Goal: Navigation & Orientation: Find specific page/section

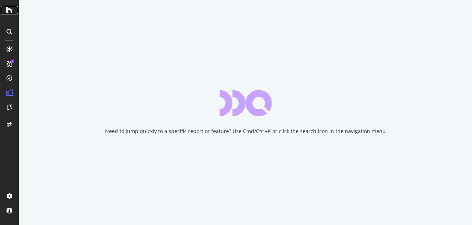
click at [12, 12] on icon at bounding box center [9, 10] width 7 height 9
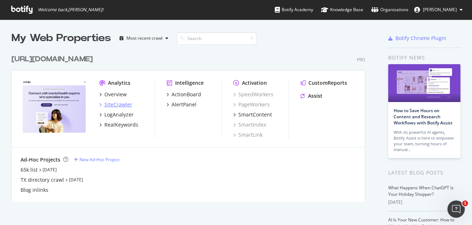
click at [119, 104] on div "SiteCrawler" at bounding box center [118, 104] width 28 height 7
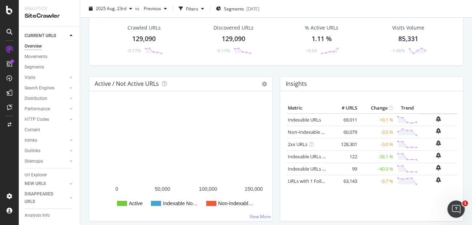
scroll to position [35, 0]
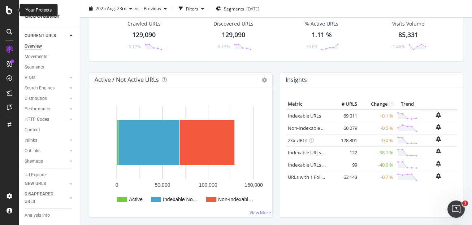
click at [11, 11] on icon at bounding box center [9, 10] width 7 height 9
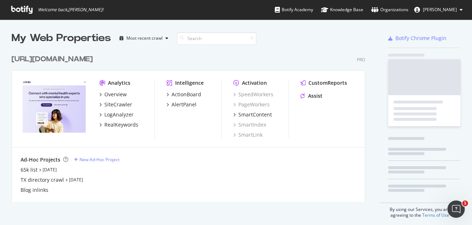
scroll to position [225, 472]
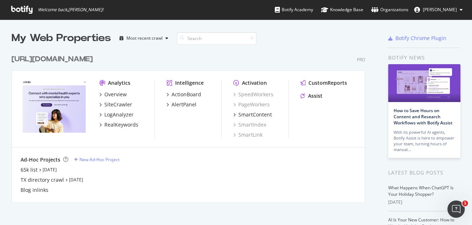
click at [120, 118] on div "Overview SiteCrawler LogAnalyzer RealKeywords" at bounding box center [126, 110] width 55 height 38
click at [120, 116] on div "LogAnalyzer" at bounding box center [118, 114] width 29 height 7
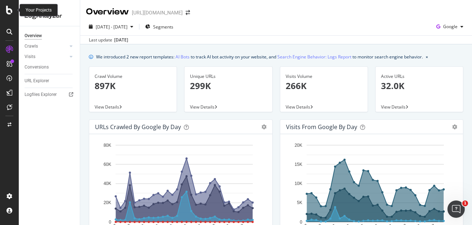
click at [9, 13] on icon at bounding box center [9, 10] width 7 height 9
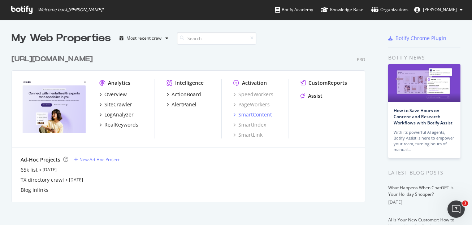
scroll to position [225, 472]
click at [190, 93] on div "ActionBoard" at bounding box center [187, 94] width 30 height 7
